Goal: Task Accomplishment & Management: Use online tool/utility

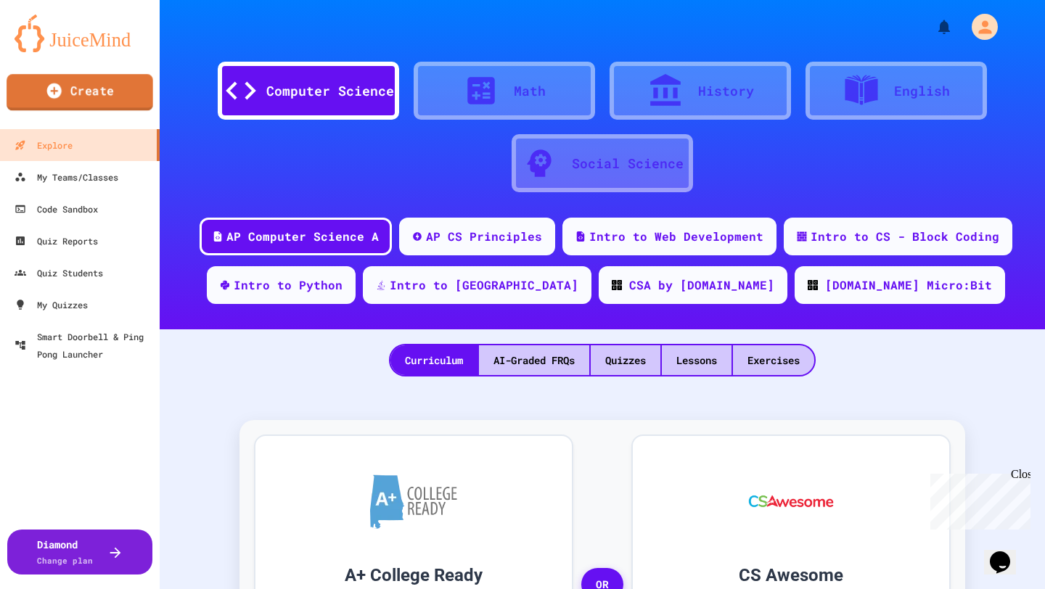
click at [76, 97] on link "Create" at bounding box center [80, 92] width 147 height 36
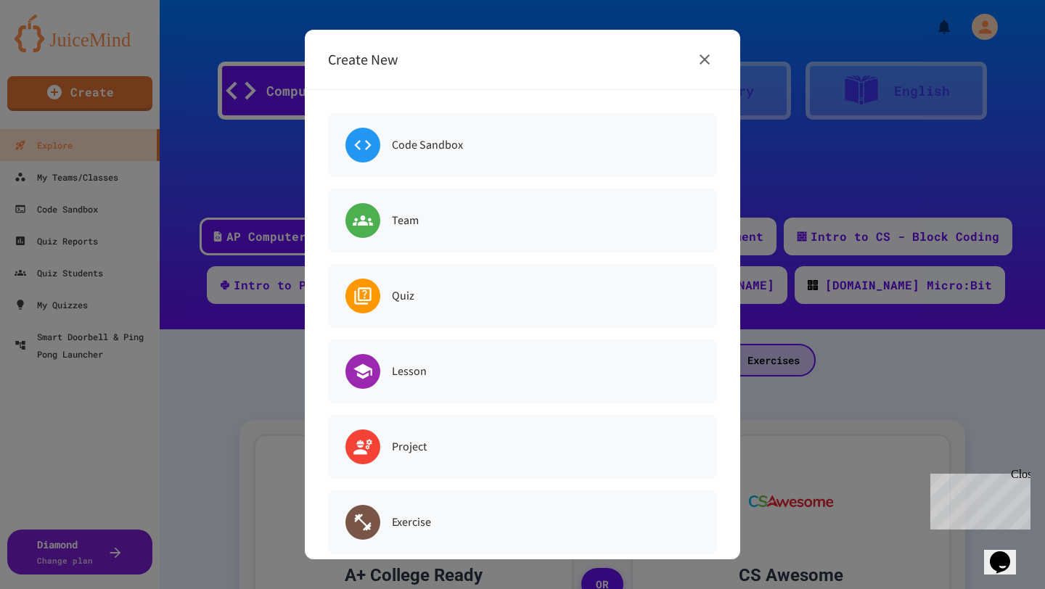
click at [706, 62] on icon "button" at bounding box center [704, 59] width 17 height 17
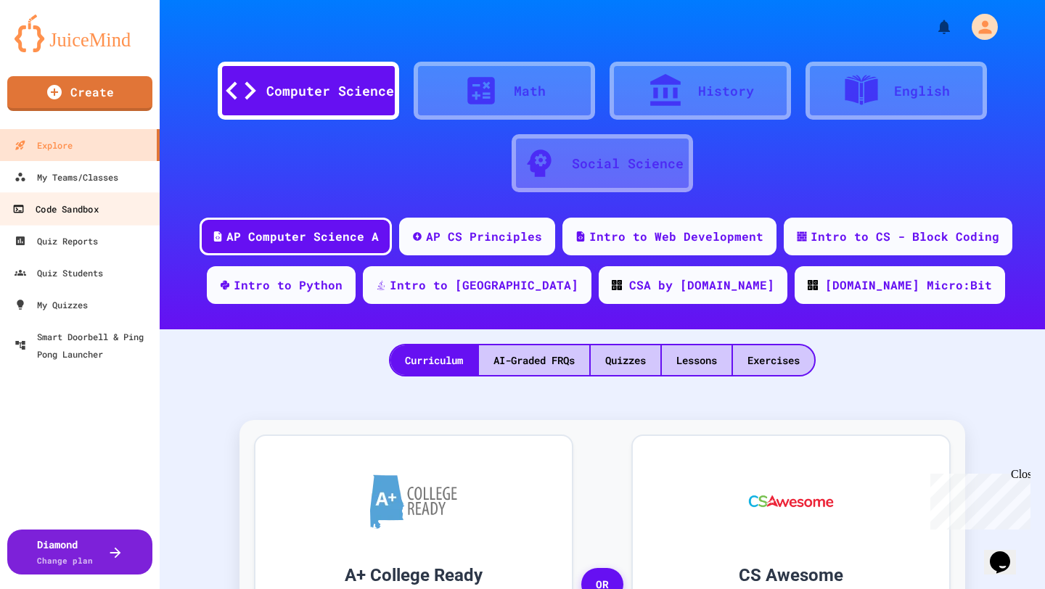
click at [72, 216] on div "Code Sandbox" at bounding box center [55, 209] width 86 height 18
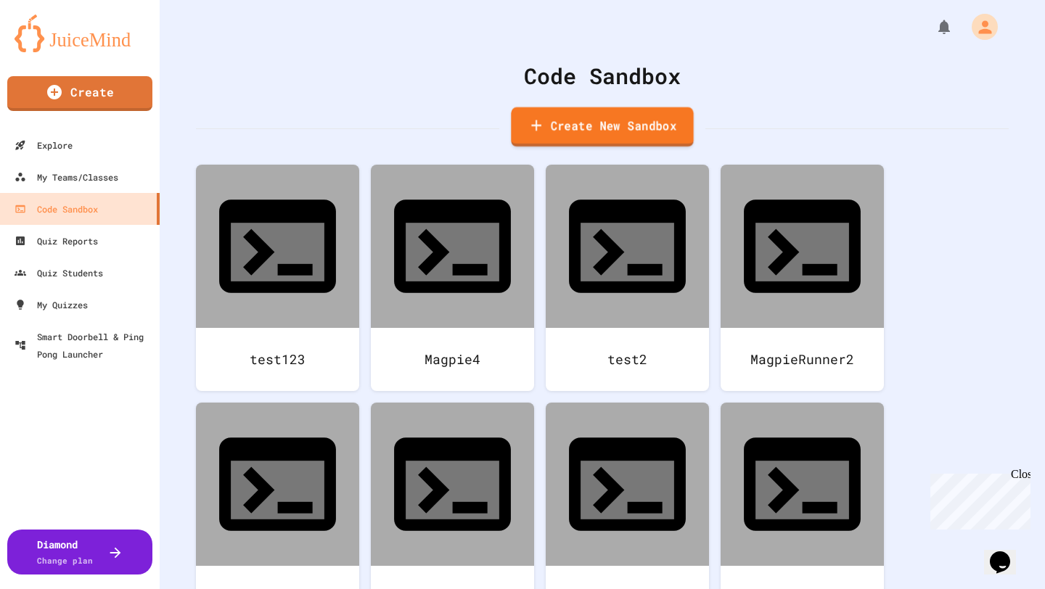
click at [544, 112] on link "Create New Sandbox" at bounding box center [602, 127] width 182 height 40
click at [1025, 474] on div "Close" at bounding box center [1020, 477] width 18 height 18
click at [901, 97] on div at bounding box center [522, 294] width 1045 height 589
click at [632, 128] on link "Create New Sandbox" at bounding box center [602, 127] width 183 height 40
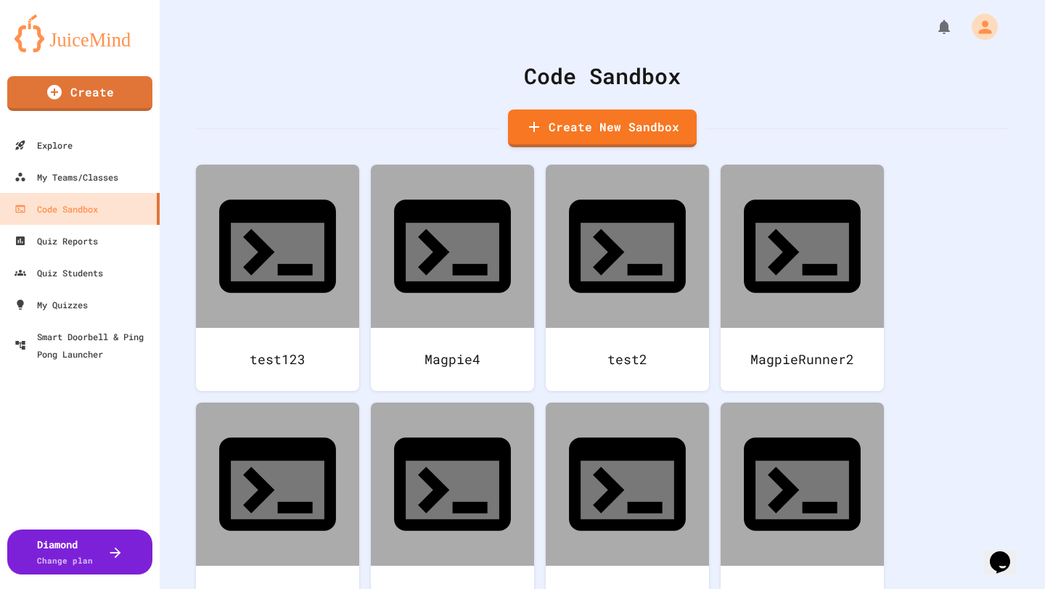
type input "*******"
click at [494, 313] on body "We are updating our servers at 7PM EST [DATE]. [PERSON_NAME] should continue to…" at bounding box center [522, 294] width 1045 height 589
type input "******"
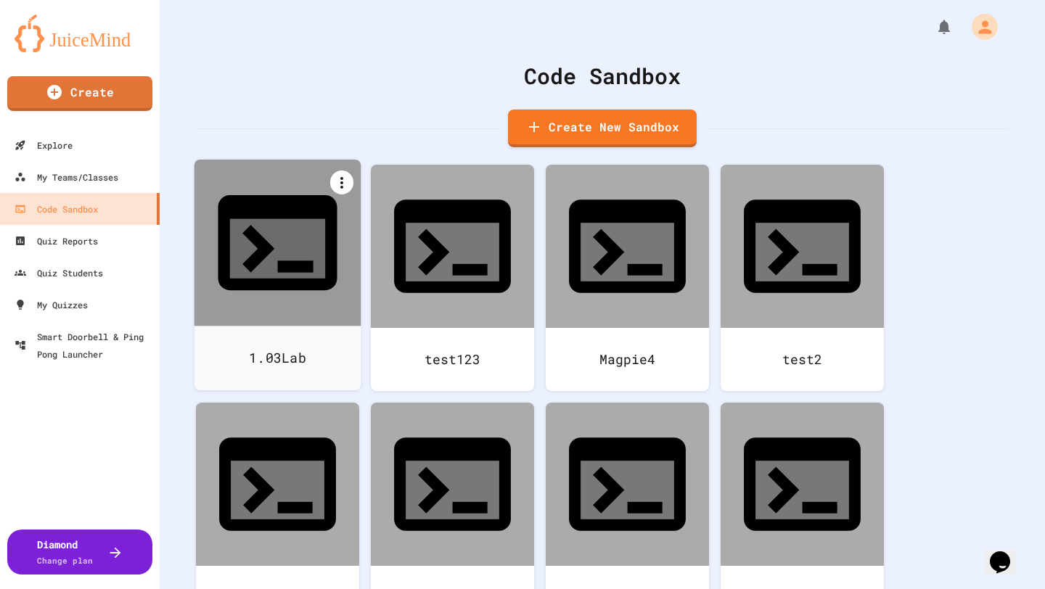
click at [347, 180] on icon at bounding box center [341, 182] width 17 height 17
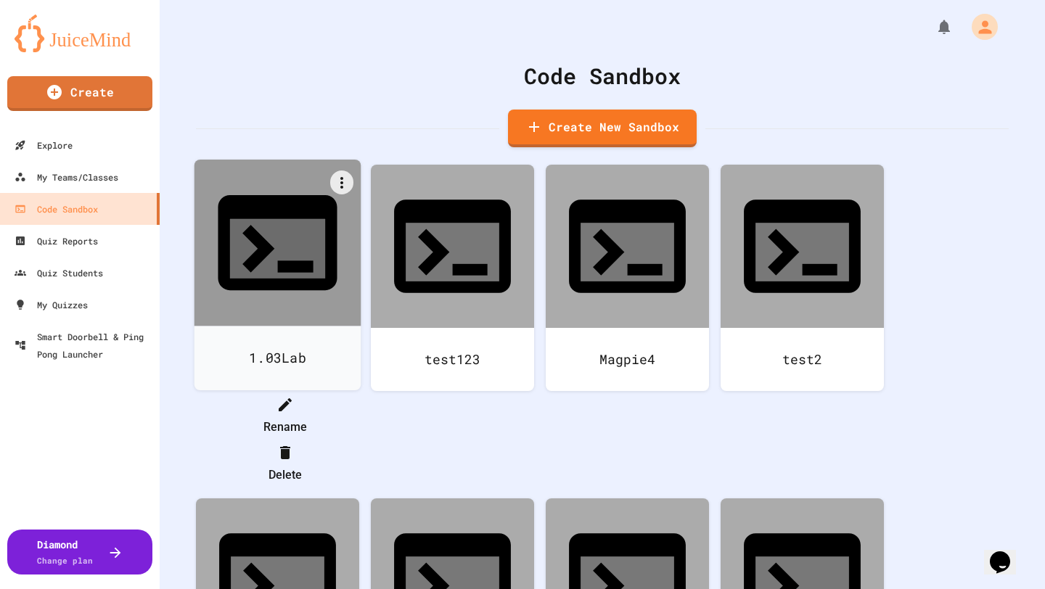
click at [359, 393] on li "Rename" at bounding box center [285, 416] width 149 height 46
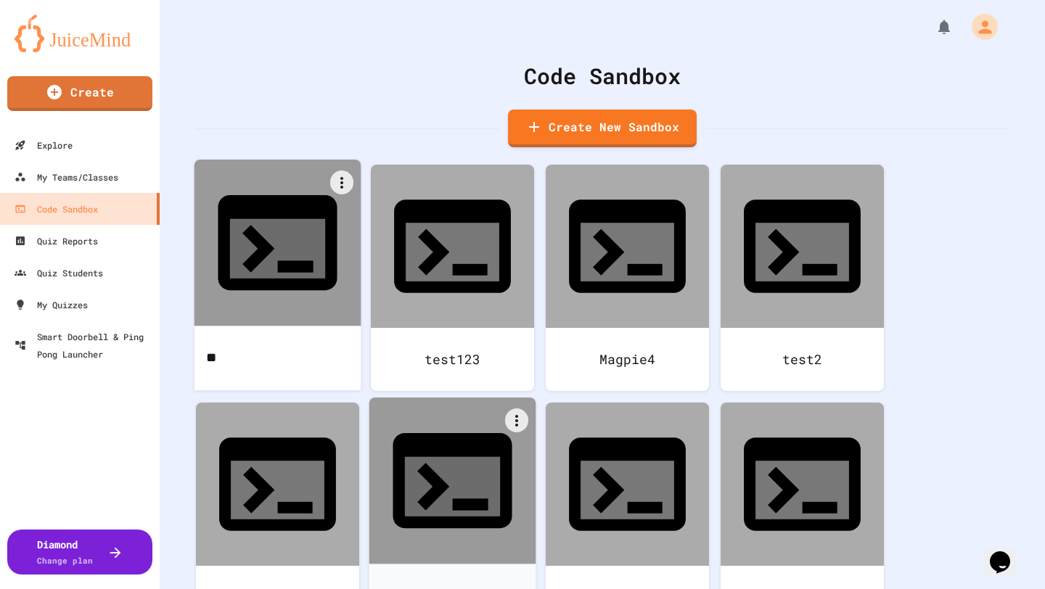
type input "*"
type input "**********"
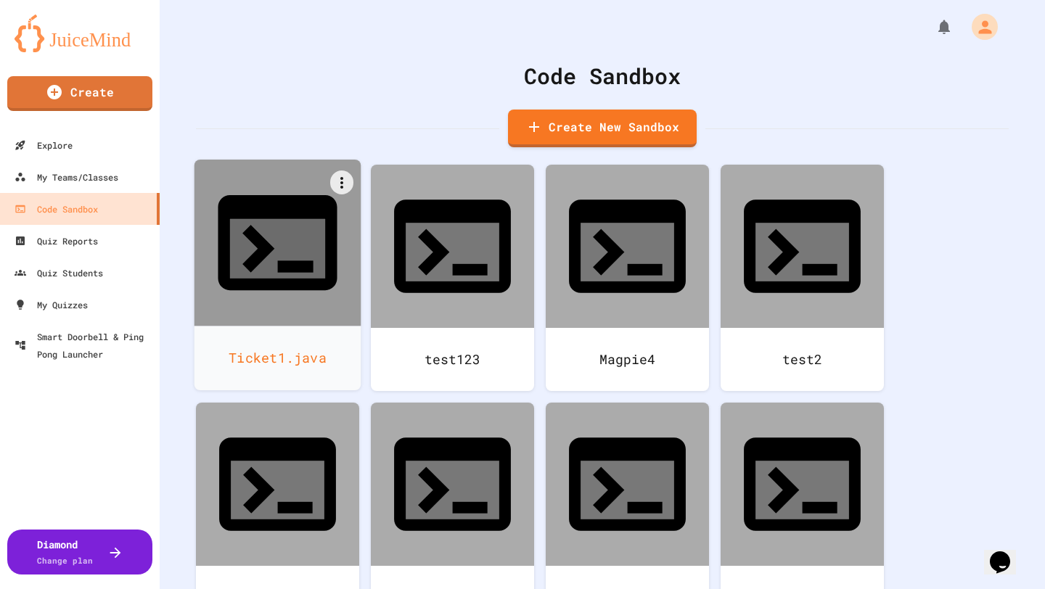
click at [290, 326] on div "Ticket1.java" at bounding box center [278, 358] width 167 height 65
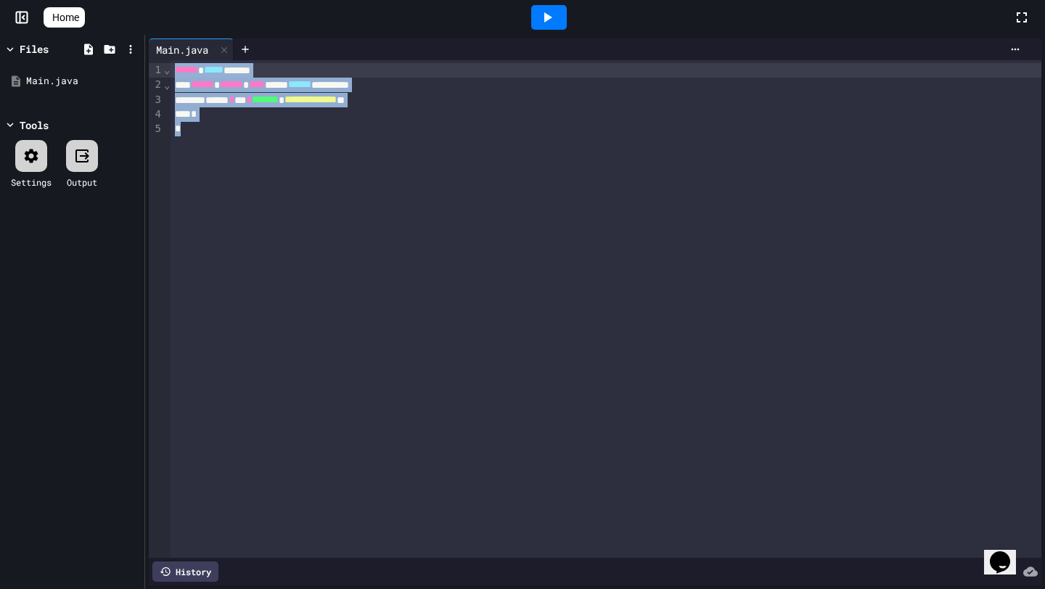
drag, startPoint x: 196, startPoint y: 142, endPoint x: 173, endPoint y: 73, distance: 72.8
click at [173, 73] on div "**********" at bounding box center [606, 309] width 871 height 498
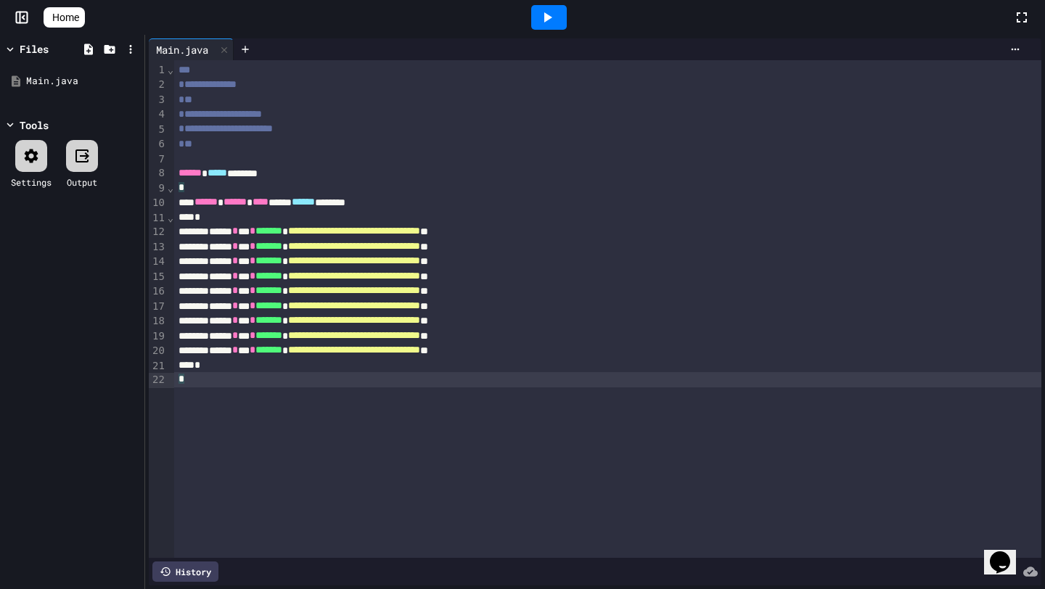
click at [553, 22] on icon at bounding box center [547, 17] width 17 height 17
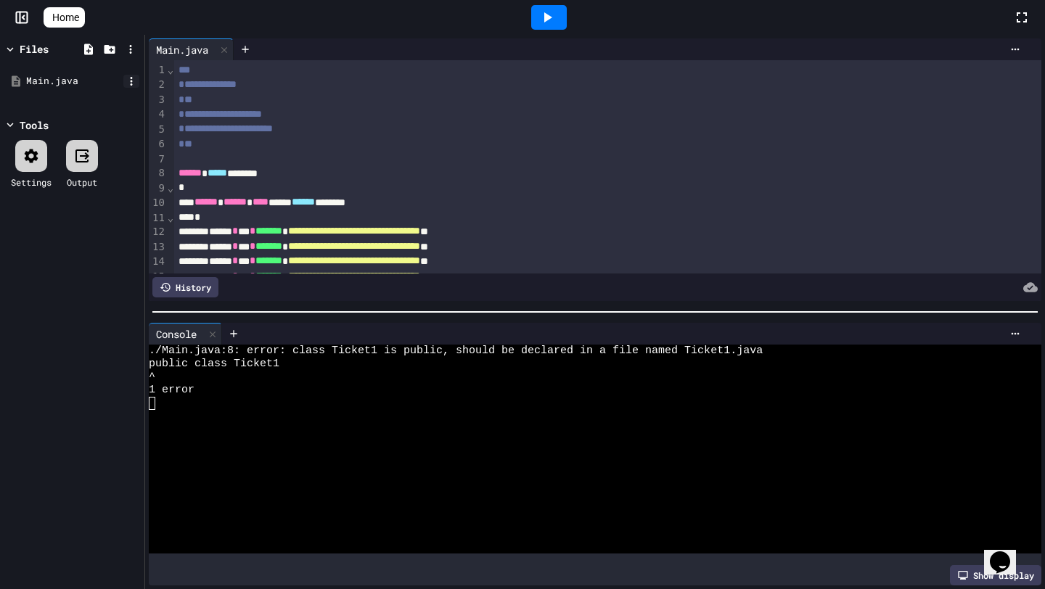
click at [133, 79] on icon at bounding box center [131, 81] width 13 height 13
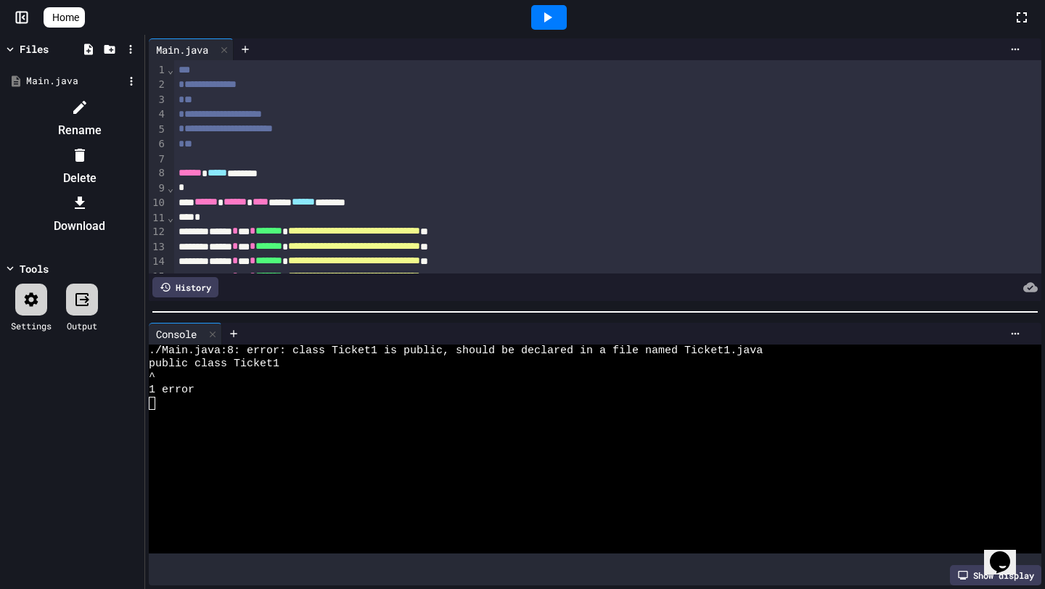
click at [141, 108] on li "Rename" at bounding box center [79, 119] width 123 height 46
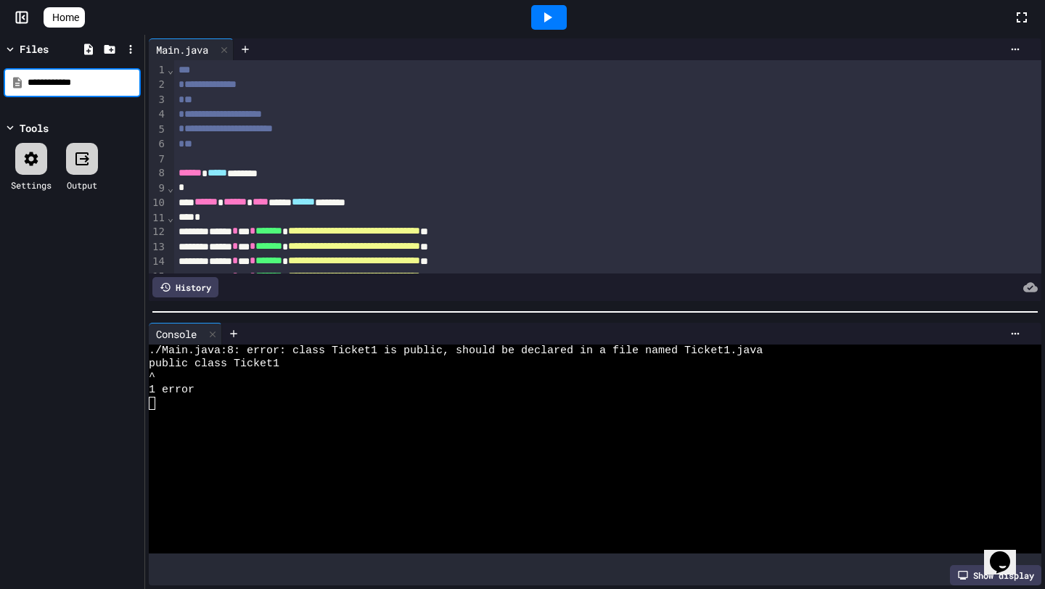
type input "**********"
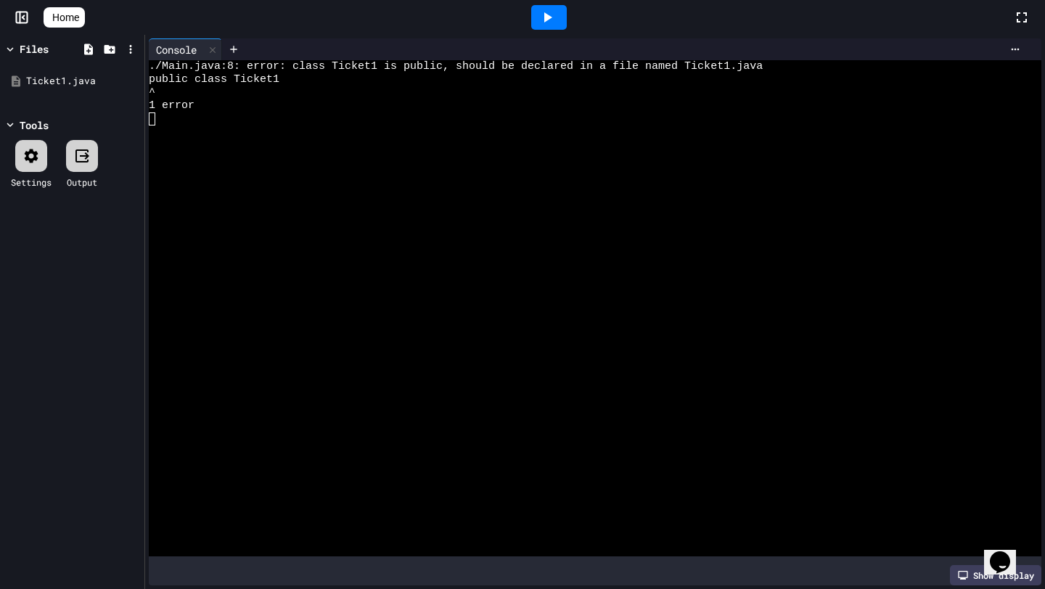
click at [30, 157] on icon at bounding box center [31, 155] width 17 height 17
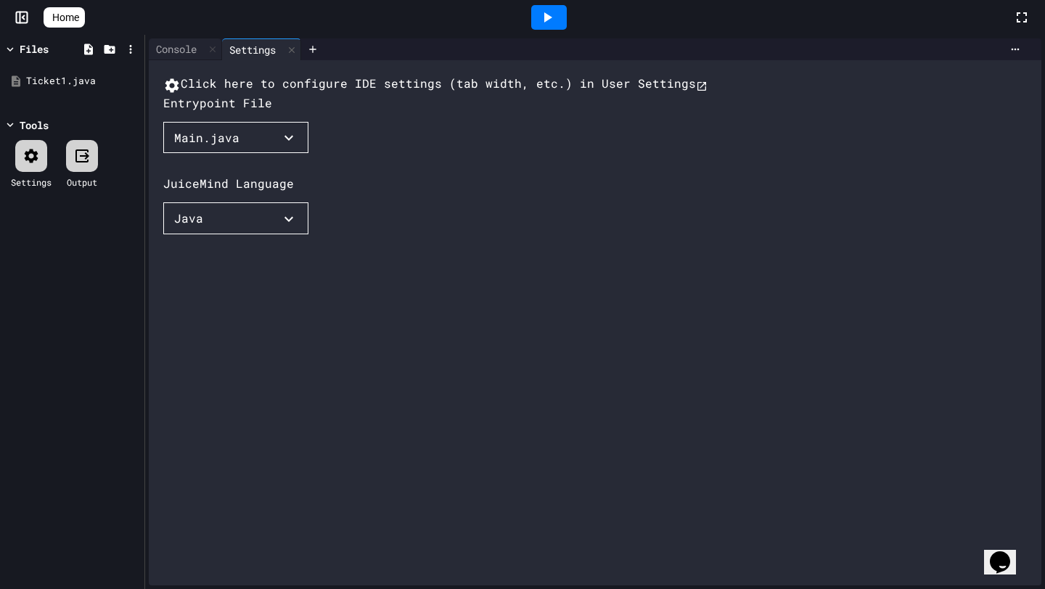
click at [281, 154] on button "Main.java" at bounding box center [235, 138] width 145 height 32
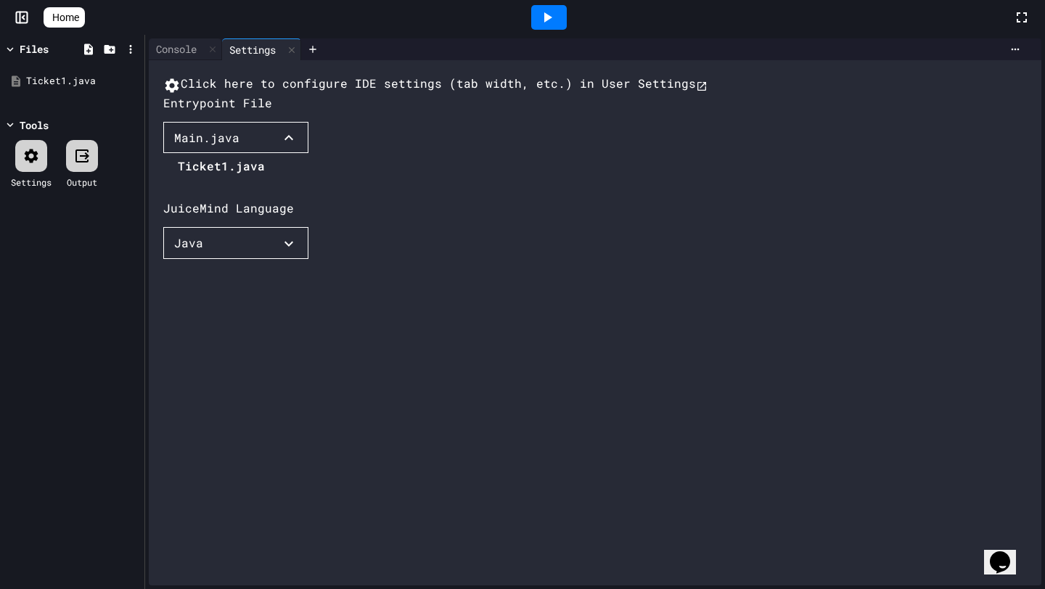
click at [216, 178] on li "Ticket1.java" at bounding box center [221, 166] width 87 height 23
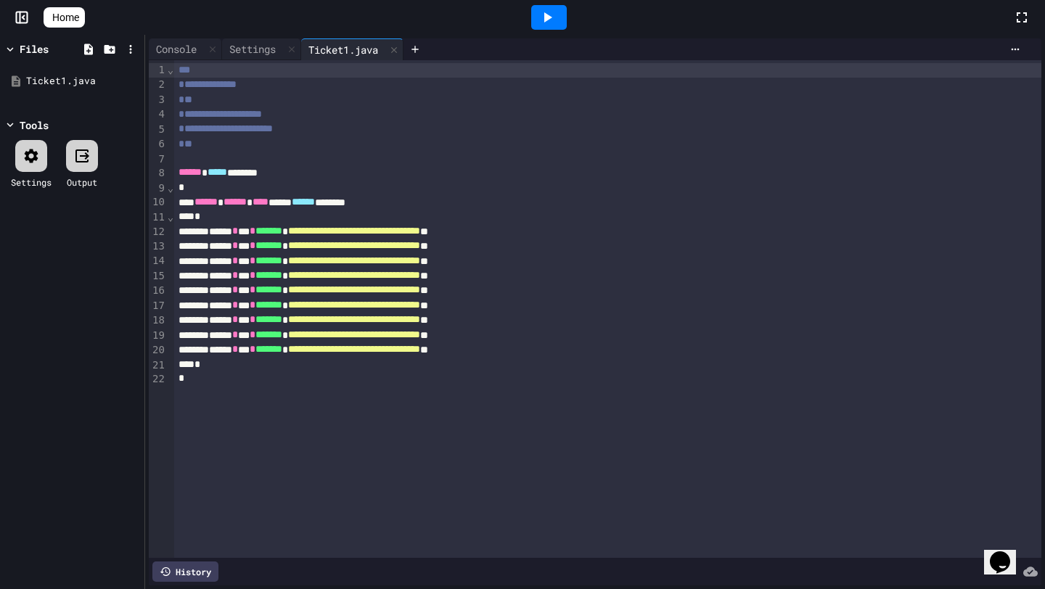
click at [40, 153] on div at bounding box center [31, 156] width 32 height 32
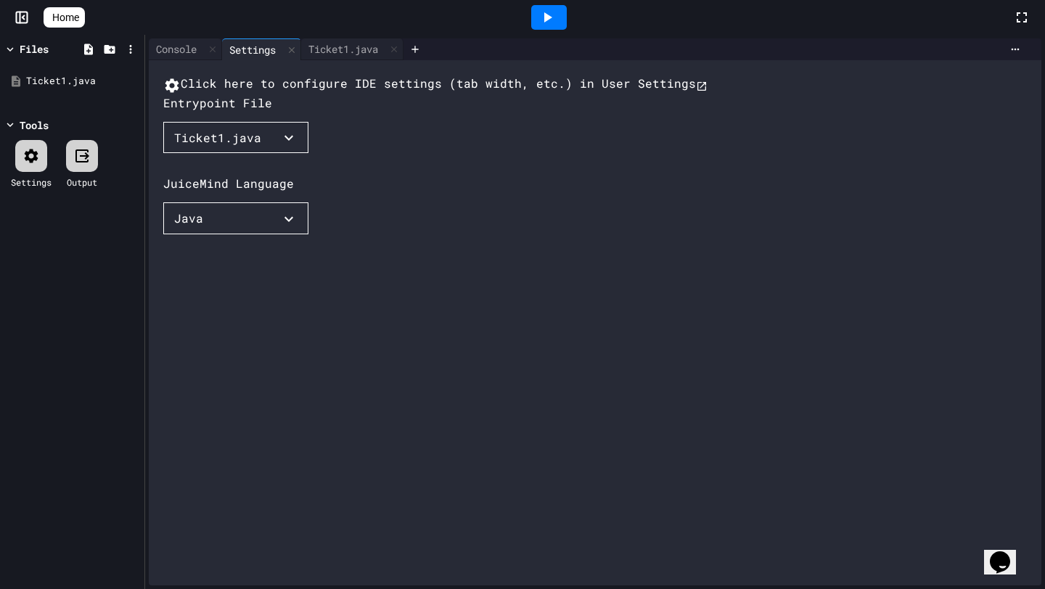
click at [264, 154] on button "Ticket1.java" at bounding box center [235, 138] width 145 height 32
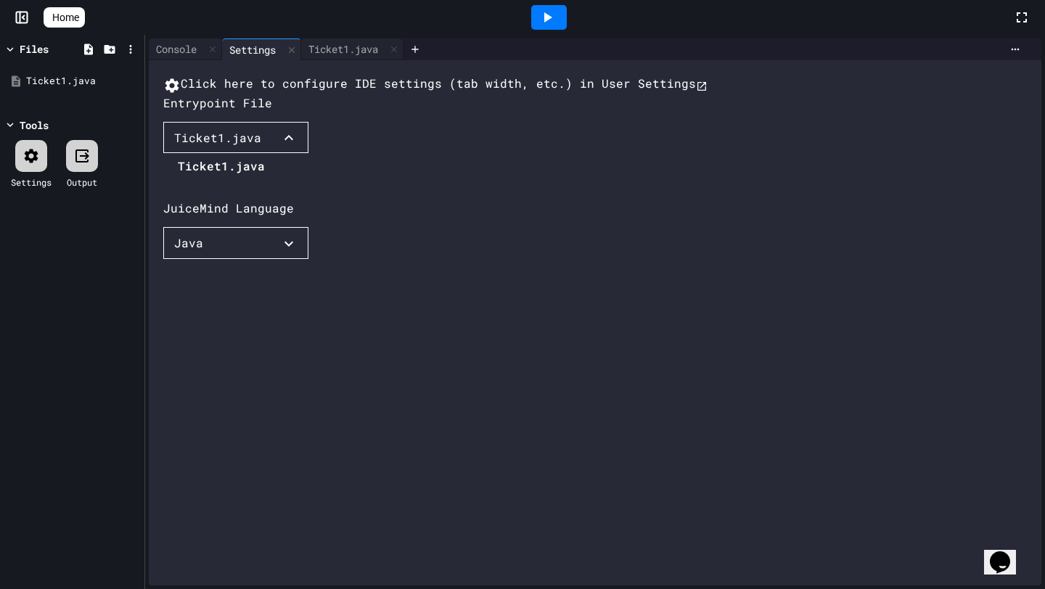
click at [265, 155] on div at bounding box center [214, 155] width 102 height 0
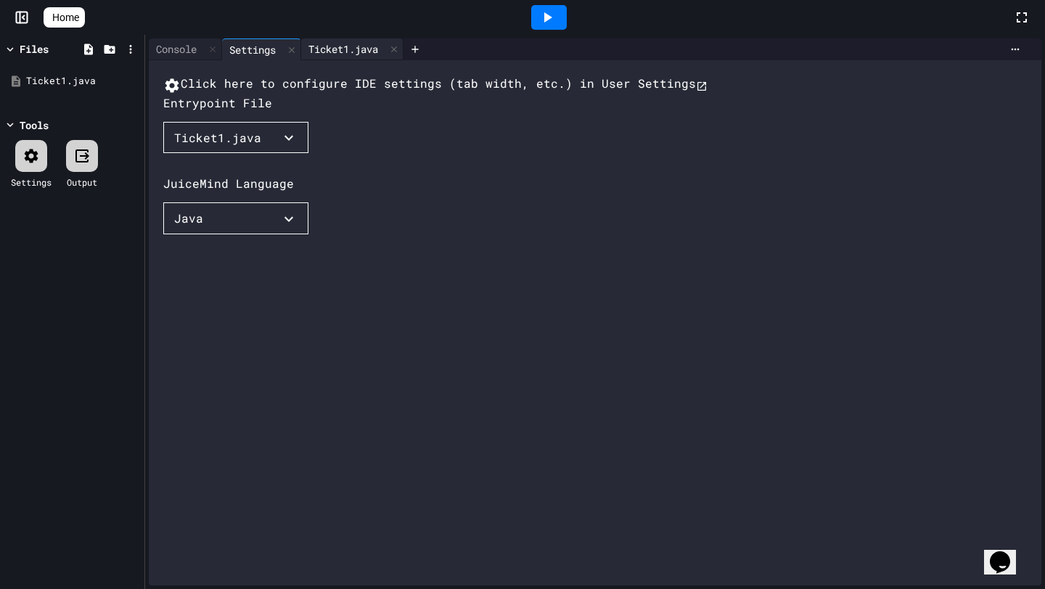
click at [351, 57] on div "Ticket1.java" at bounding box center [352, 49] width 102 height 22
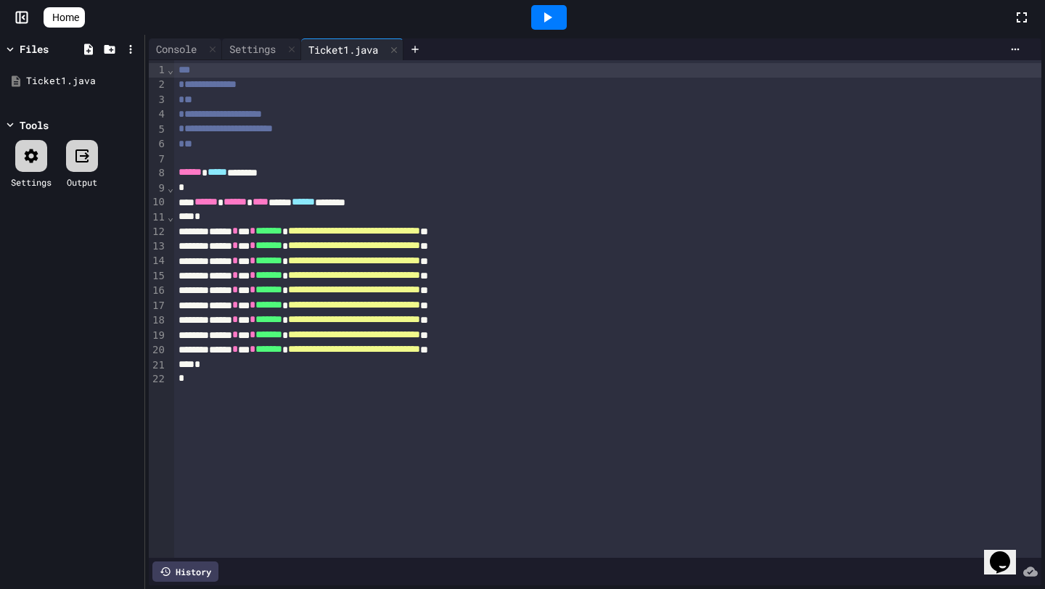
click at [550, 23] on icon at bounding box center [547, 17] width 17 height 17
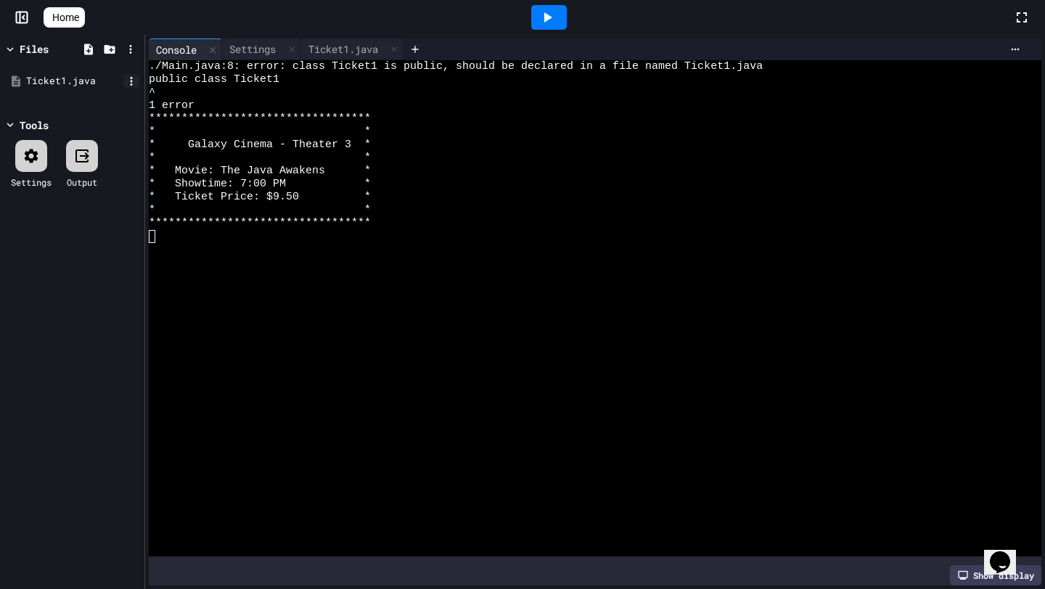
click at [128, 81] on icon at bounding box center [131, 81] width 13 height 13
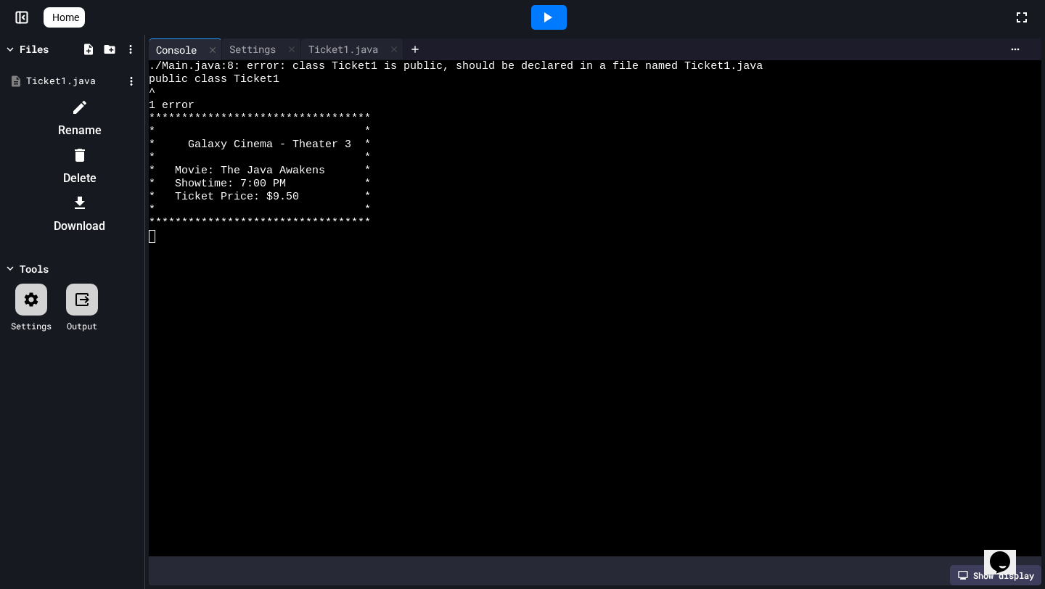
click at [141, 192] on li "Download" at bounding box center [79, 215] width 123 height 46
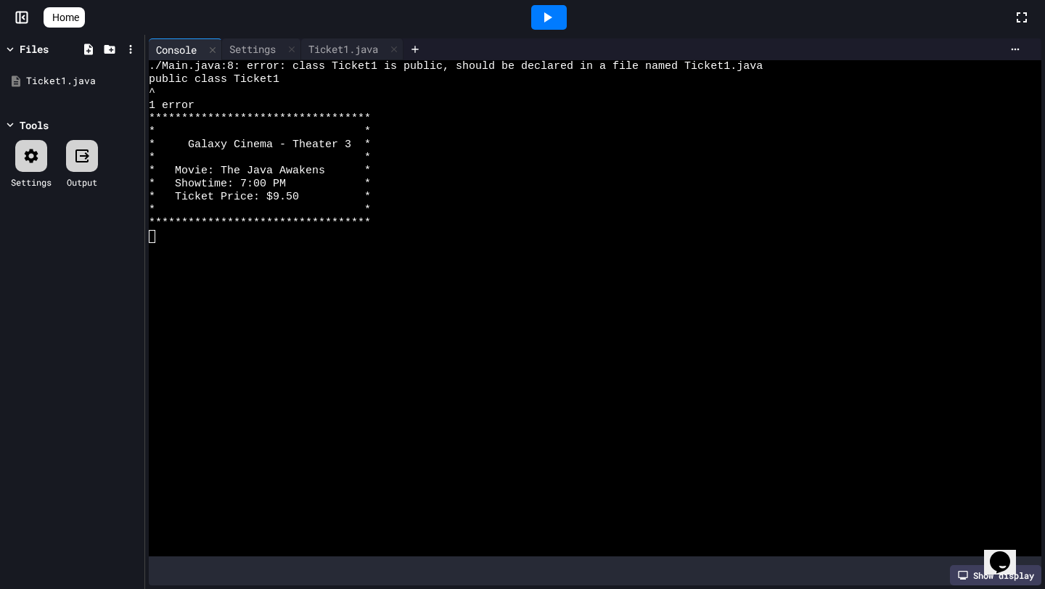
click at [49, 17] on icon at bounding box center [49, 17] width 0 height 0
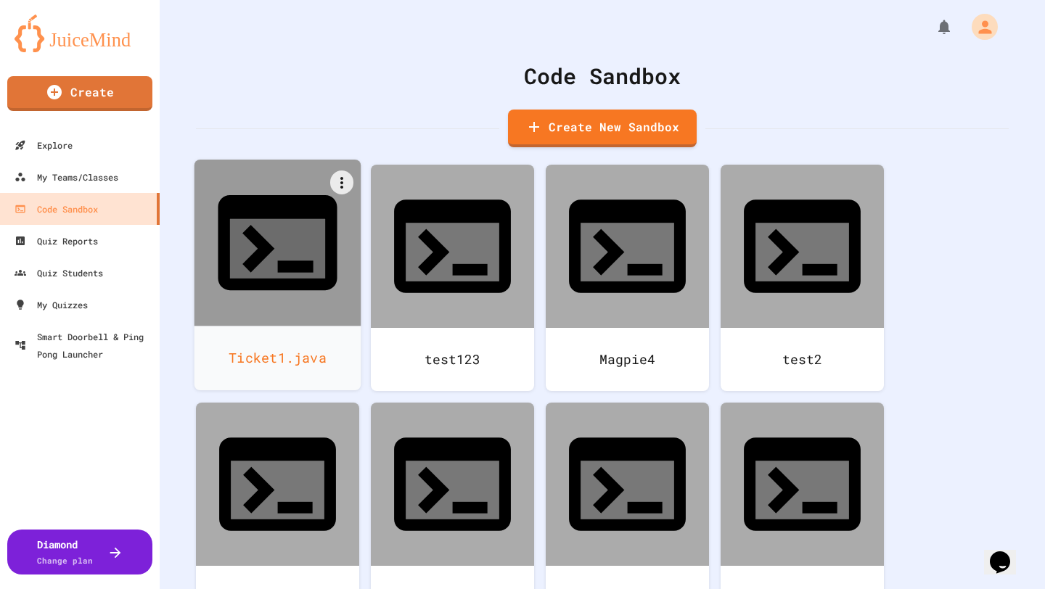
click at [316, 326] on div "Ticket1.java" at bounding box center [278, 358] width 167 height 65
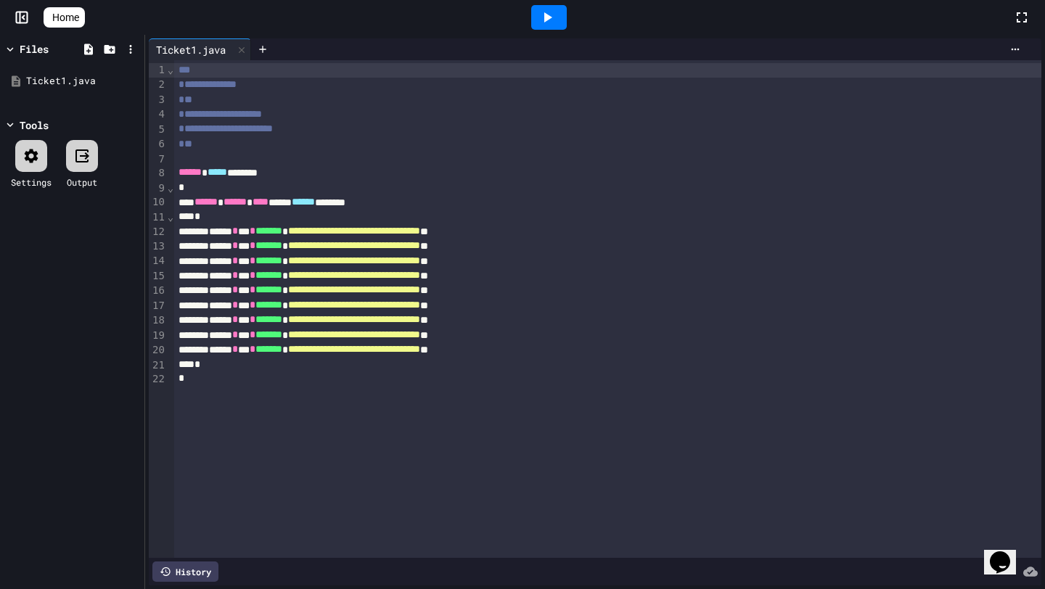
click at [331, 111] on div "**********" at bounding box center [608, 114] width 868 height 15
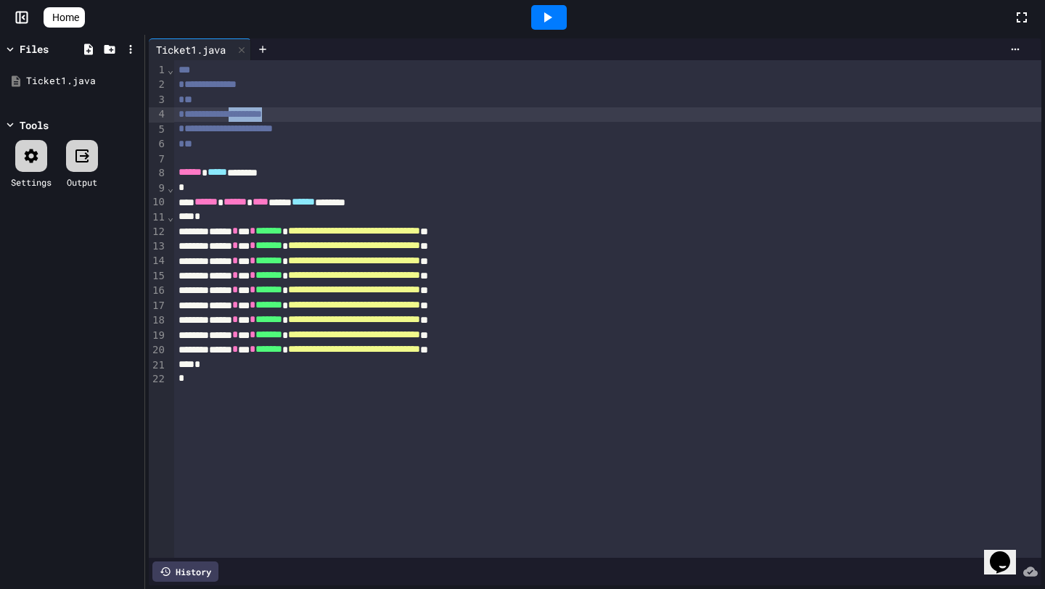
drag, startPoint x: 331, startPoint y: 111, endPoint x: 264, endPoint y: 107, distance: 66.9
click at [265, 107] on div "**********" at bounding box center [608, 114] width 868 height 15
click at [309, 123] on div "**********" at bounding box center [608, 129] width 868 height 15
drag, startPoint x: 316, startPoint y: 110, endPoint x: 264, endPoint y: 112, distance: 52.3
click at [264, 112] on div "**********" at bounding box center [608, 114] width 868 height 15
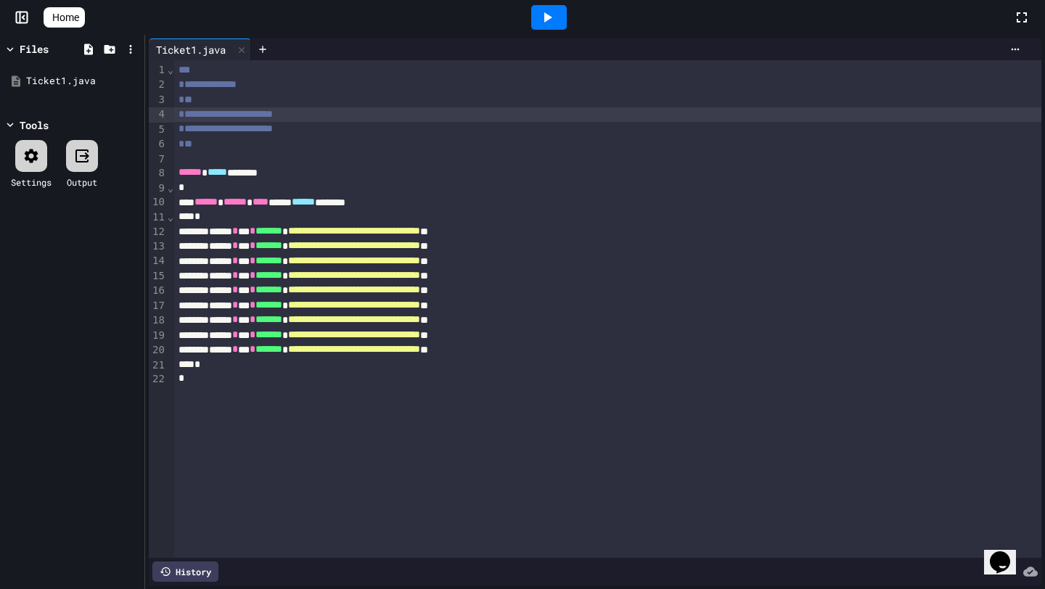
click at [546, 11] on icon at bounding box center [547, 17] width 17 height 17
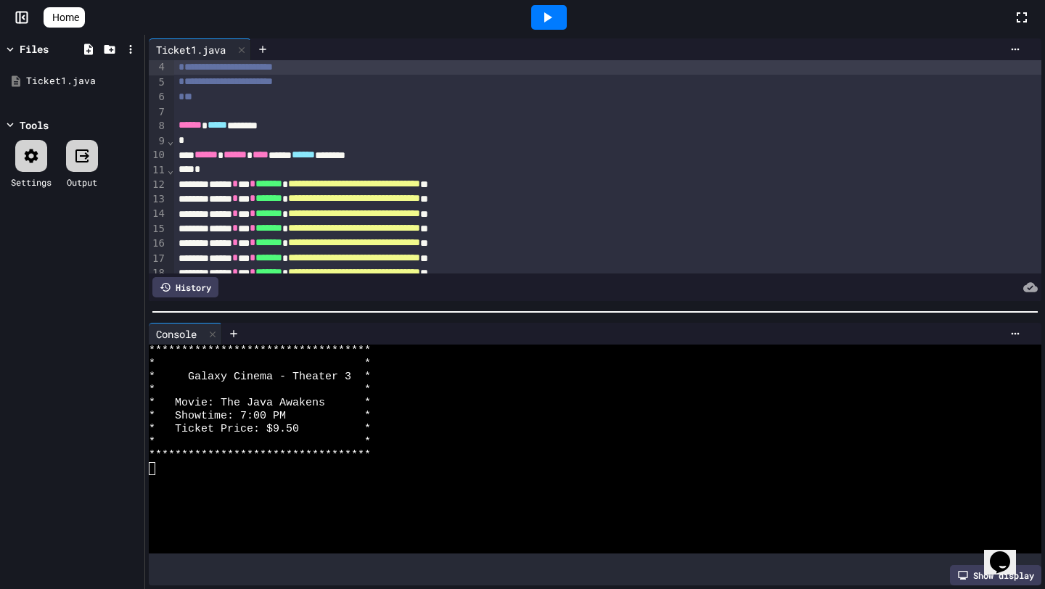
scroll to position [48, 0]
click at [135, 79] on icon at bounding box center [131, 81] width 13 height 13
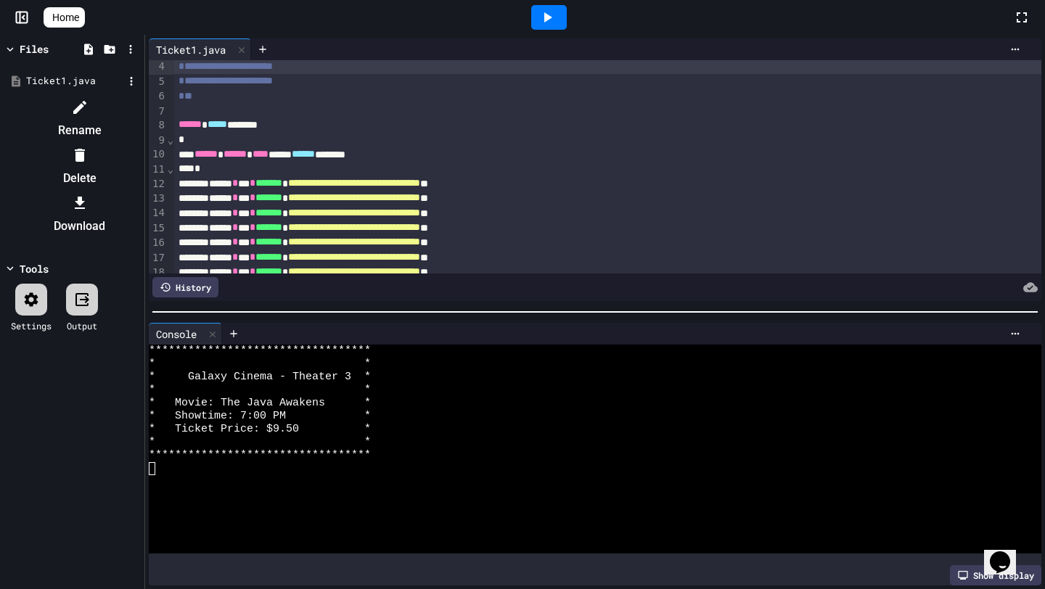
click at [25, 96] on div at bounding box center [72, 96] width 137 height 0
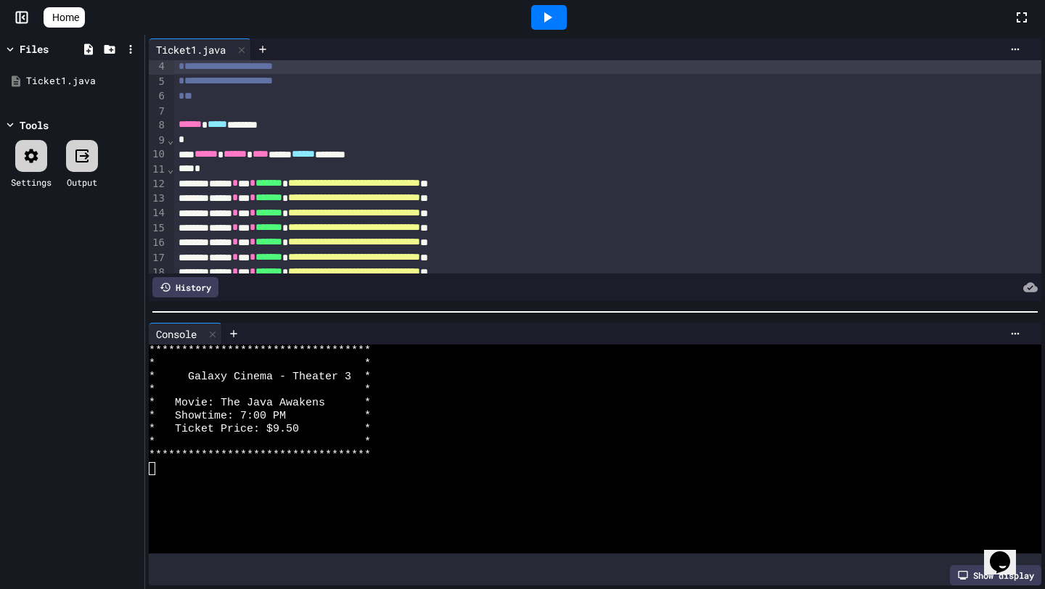
click at [25, 157] on icon at bounding box center [32, 156] width 14 height 14
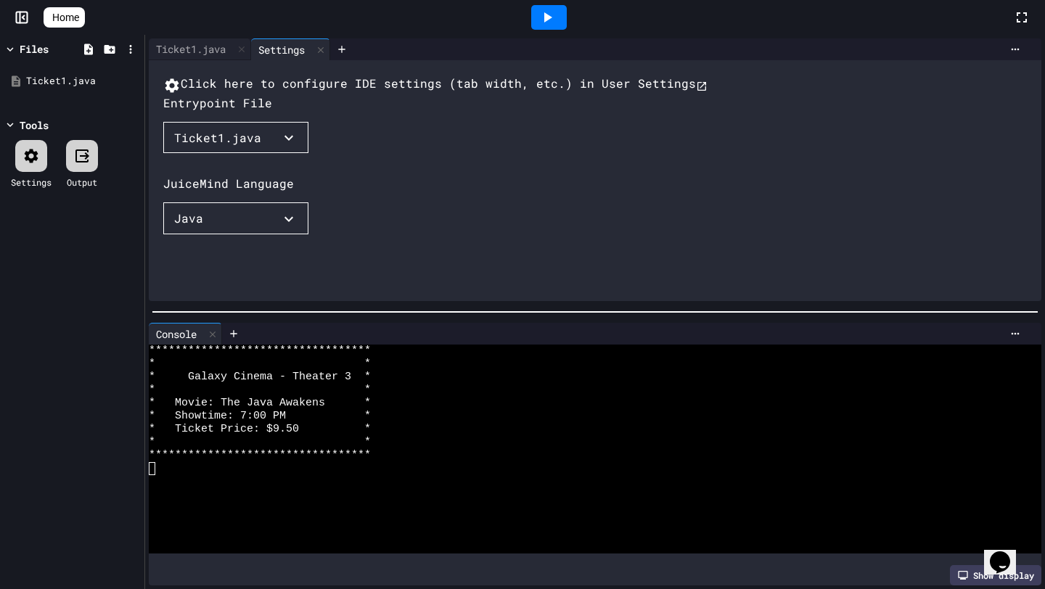
click at [242, 154] on button "Ticket1.java" at bounding box center [235, 138] width 145 height 32
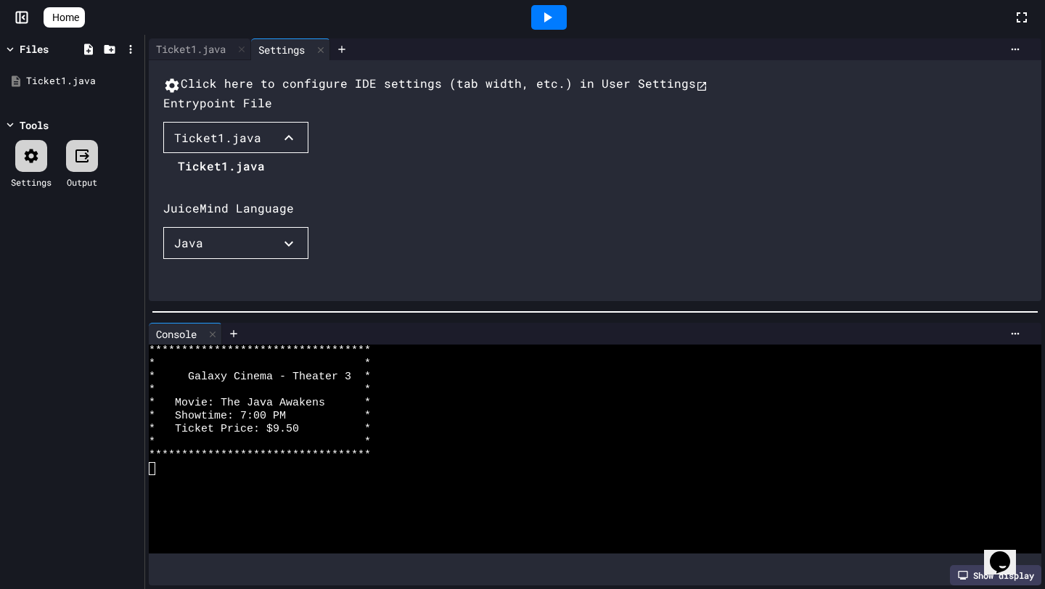
click at [209, 178] on li "Ticket1.java" at bounding box center [221, 166] width 87 height 23
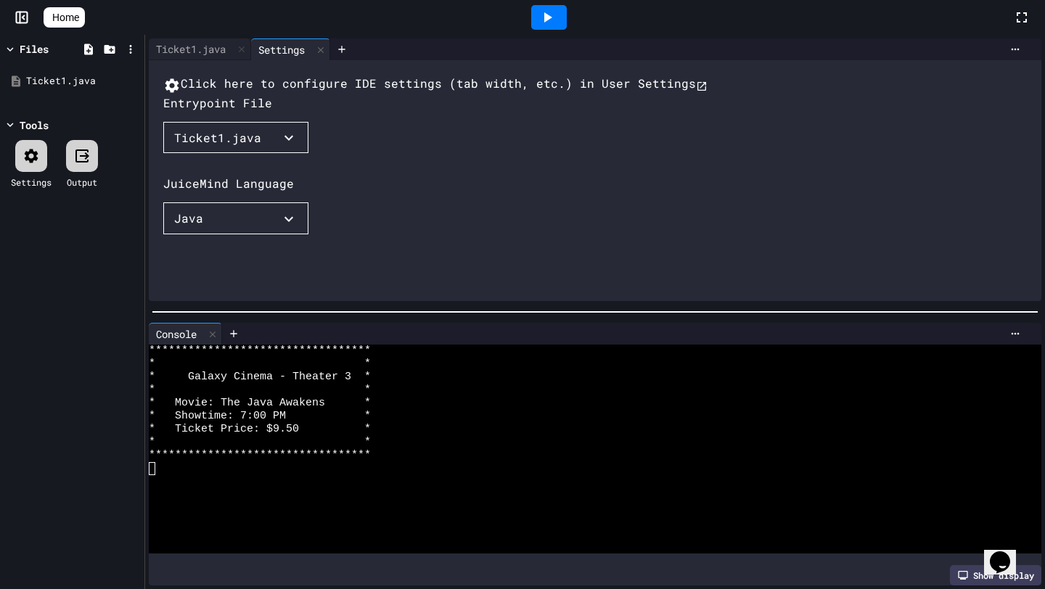
click at [552, 17] on icon at bounding box center [548, 17] width 8 height 10
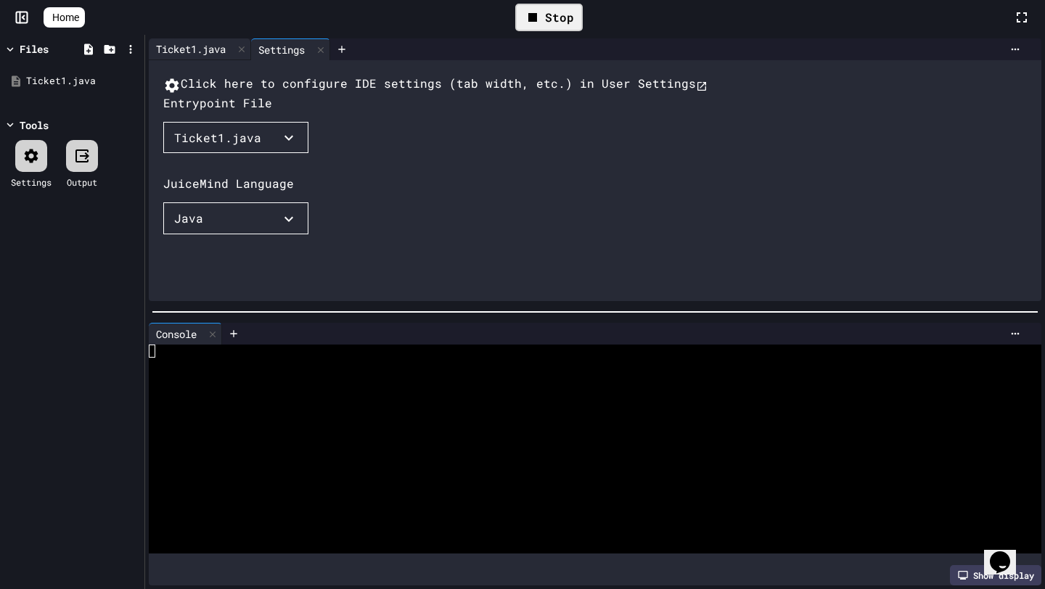
click at [200, 52] on div "Ticket1.java" at bounding box center [191, 48] width 84 height 15
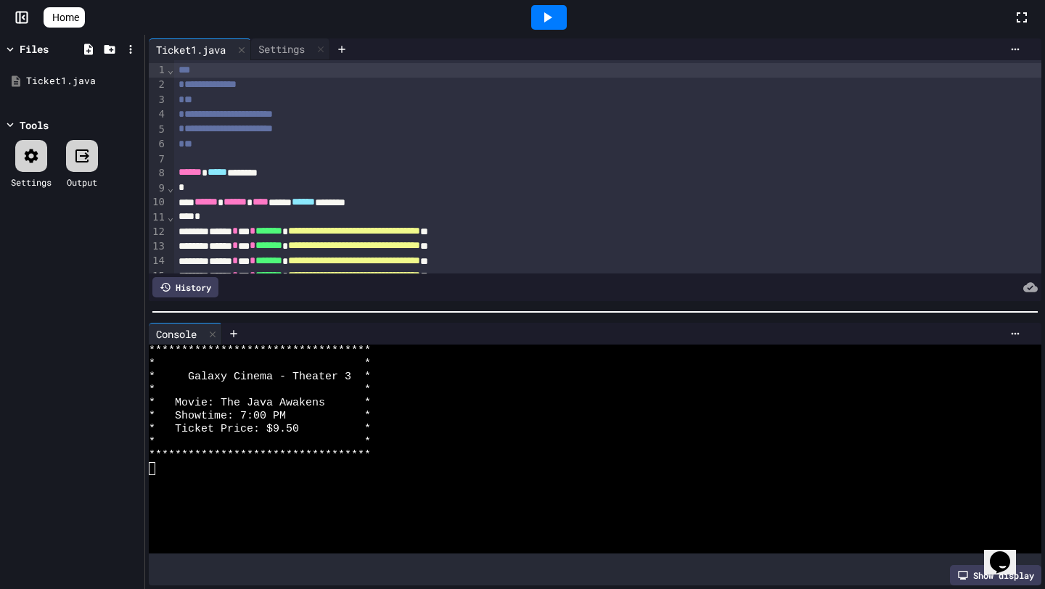
click at [30, 163] on icon at bounding box center [31, 155] width 17 height 17
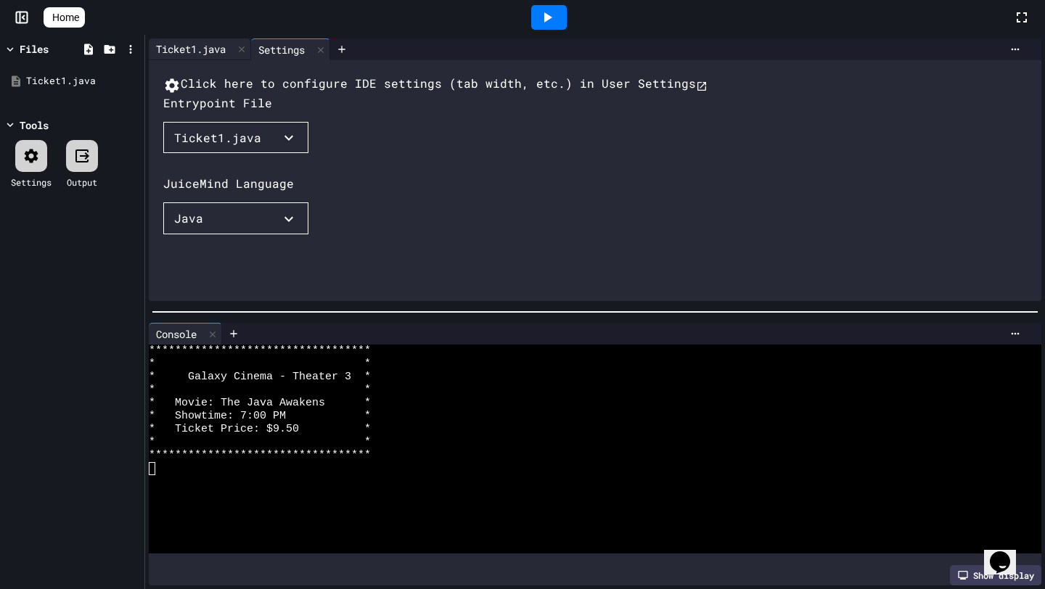
click at [181, 52] on div "Ticket1.java" at bounding box center [191, 48] width 84 height 15
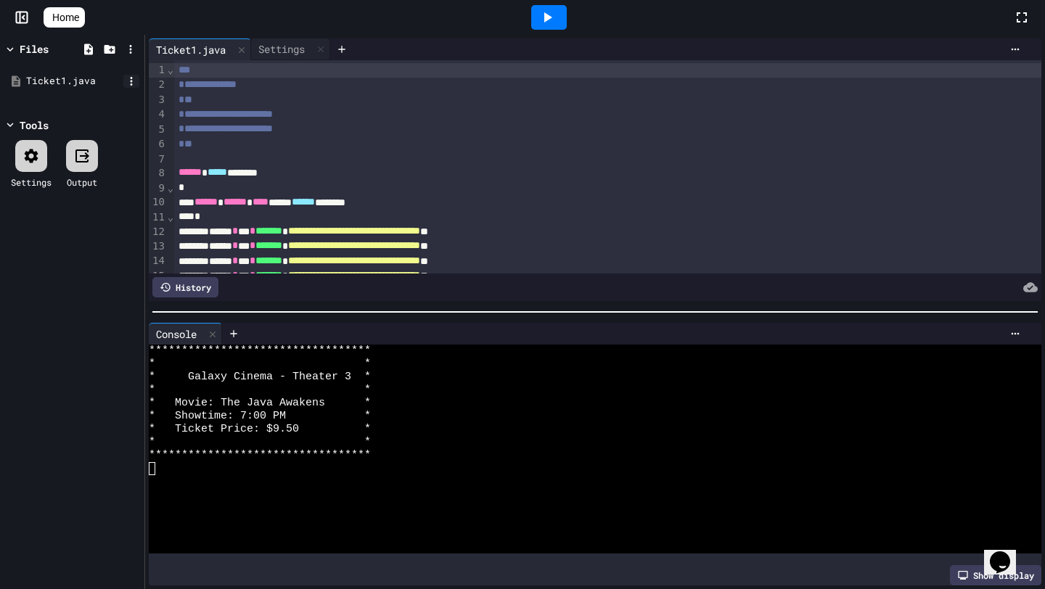
click at [129, 78] on icon at bounding box center [131, 81] width 13 height 13
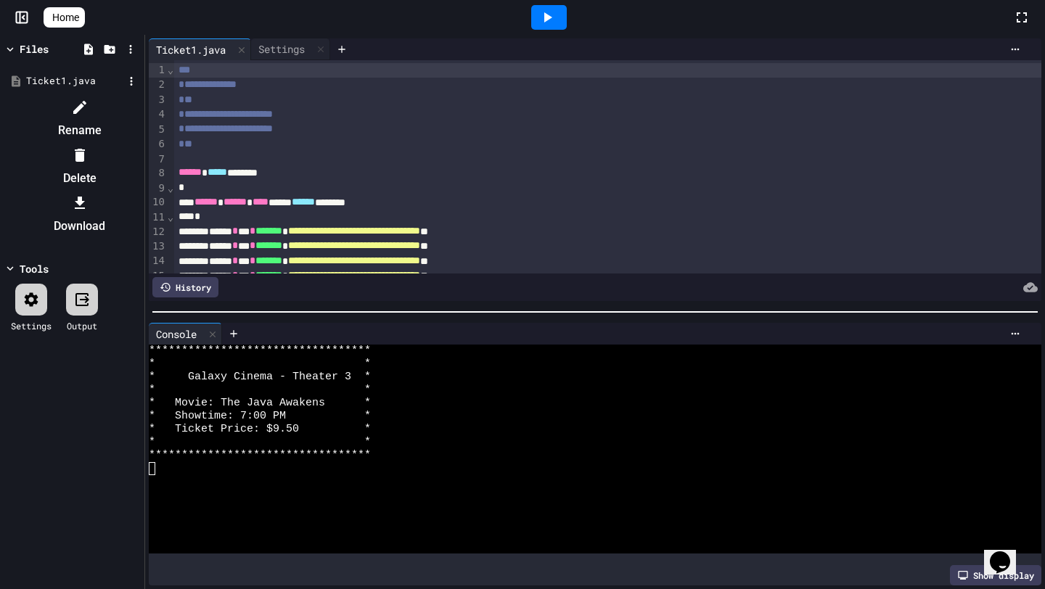
click at [89, 195] on icon at bounding box center [79, 203] width 17 height 17
